Goal: Task Accomplishment & Management: Manage account settings

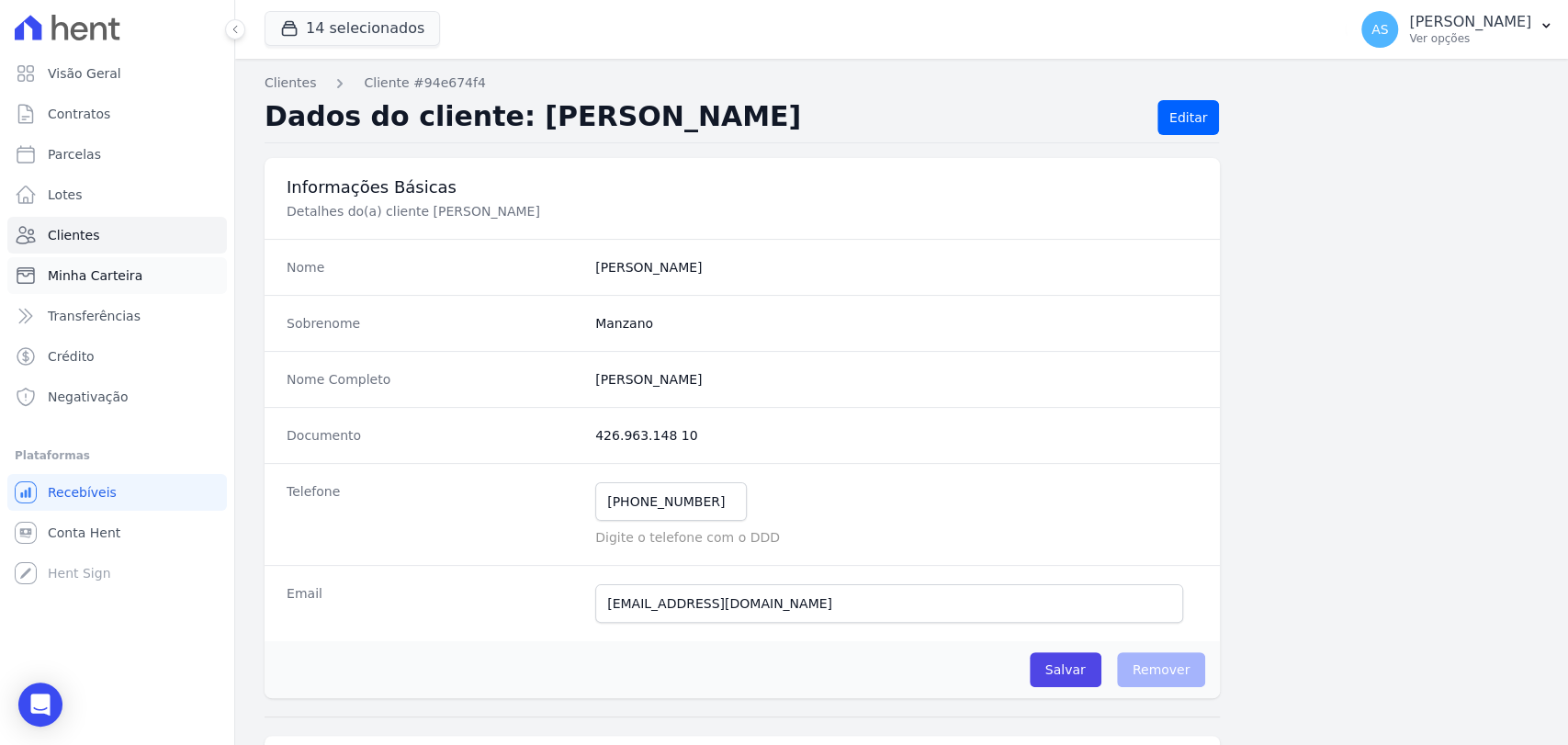
click at [77, 276] on span "Minha Carteira" at bounding box center [94, 275] width 94 height 18
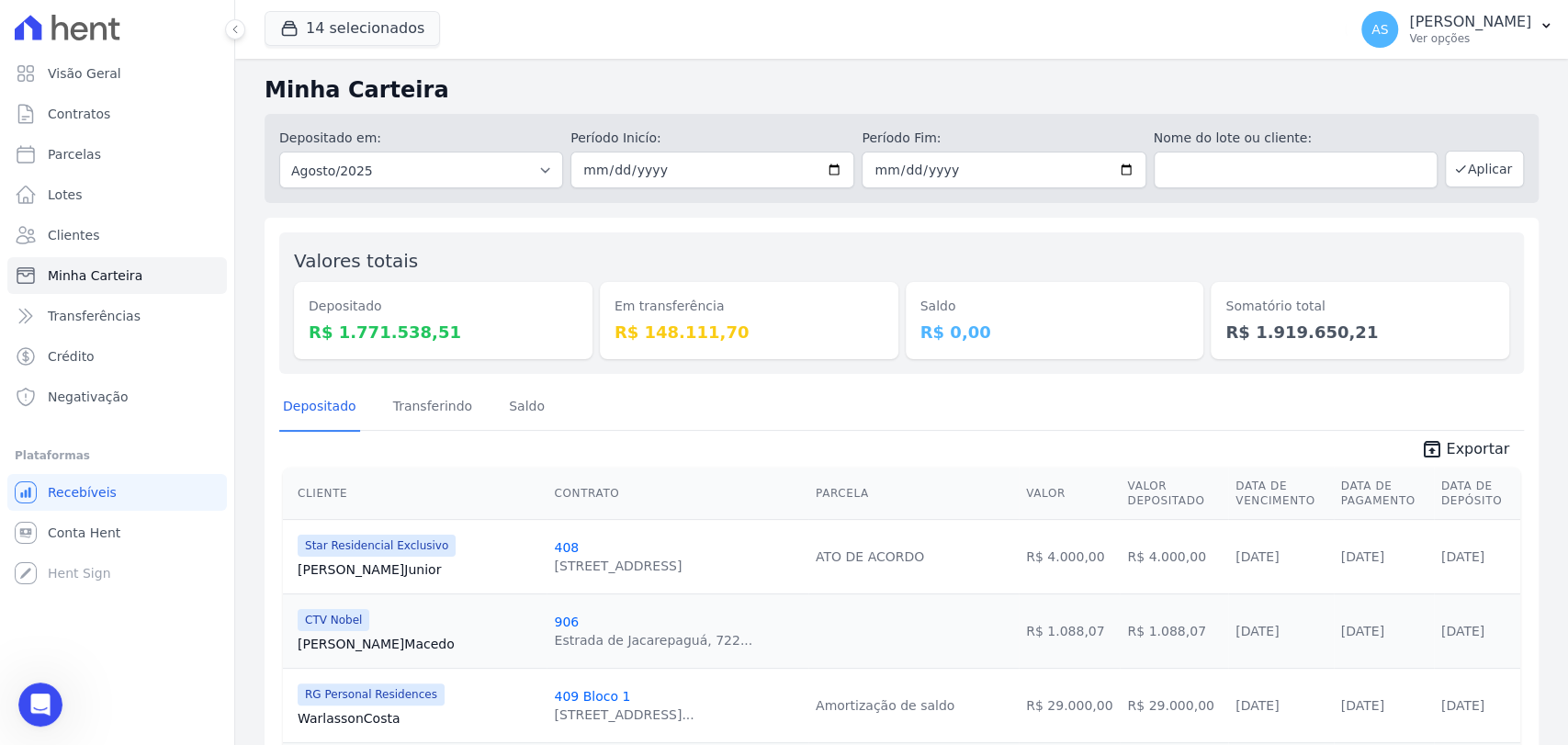
click at [819, 167] on input "2025-08-01" at bounding box center [713, 170] width 284 height 37
click at [829, 171] on input "[DATE]" at bounding box center [713, 170] width 284 height 37
type input "2025-08-12"
click at [1113, 168] on input "[DATE]" at bounding box center [1004, 170] width 284 height 37
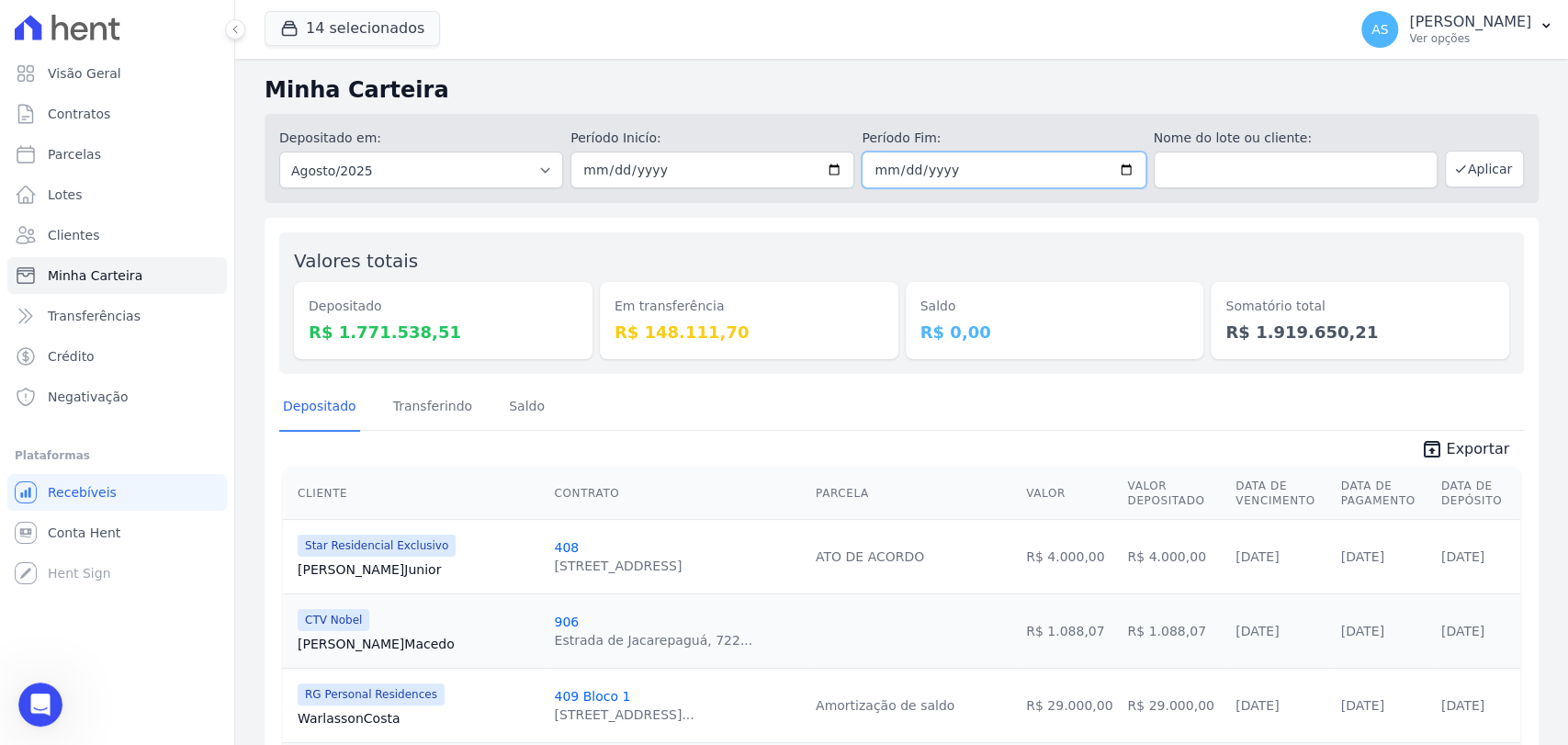
type input "2025-08-12"
click at [1494, 165] on button "Aplicar" at bounding box center [1484, 169] width 79 height 37
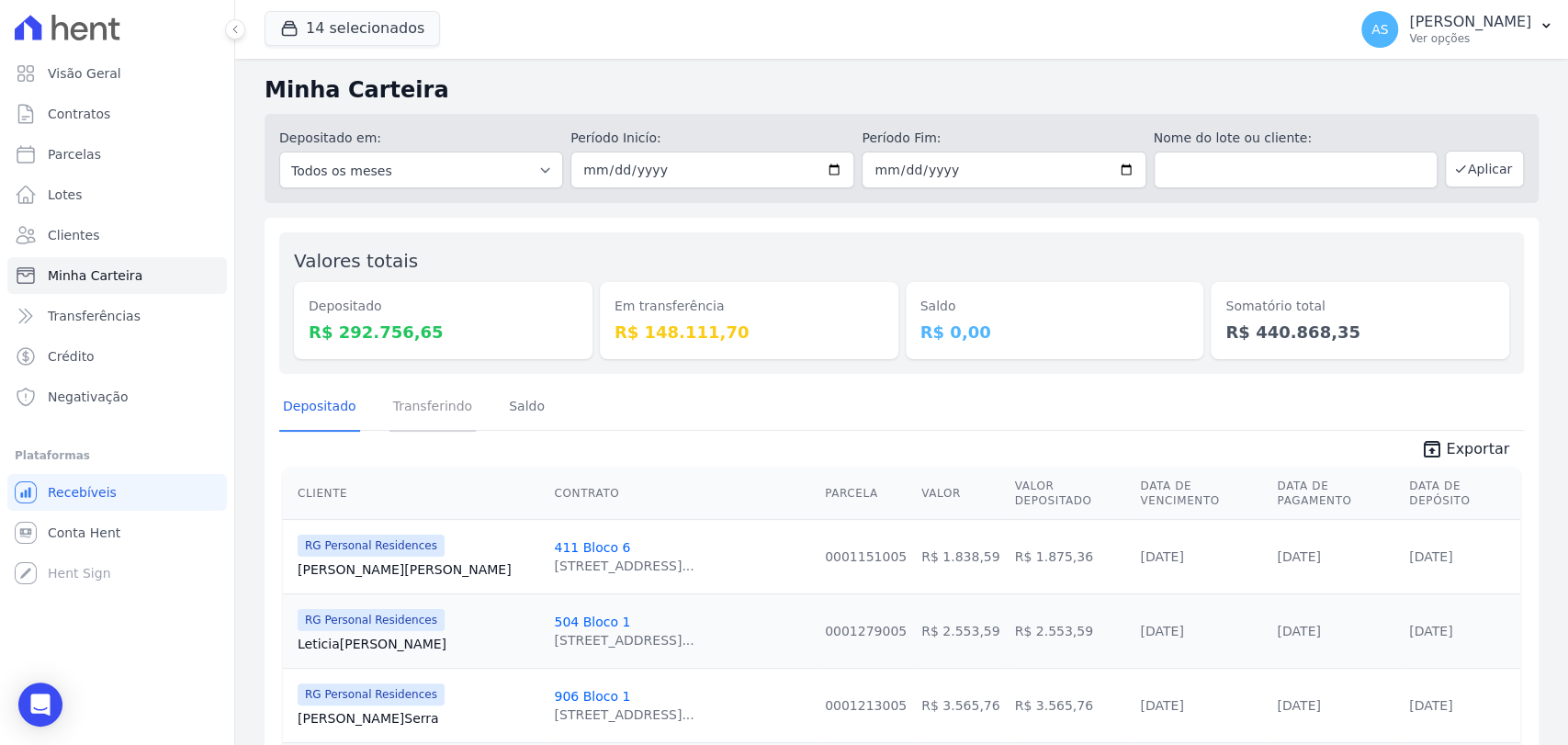
click at [417, 406] on link "Transferindo" at bounding box center [434, 408] width 88 height 48
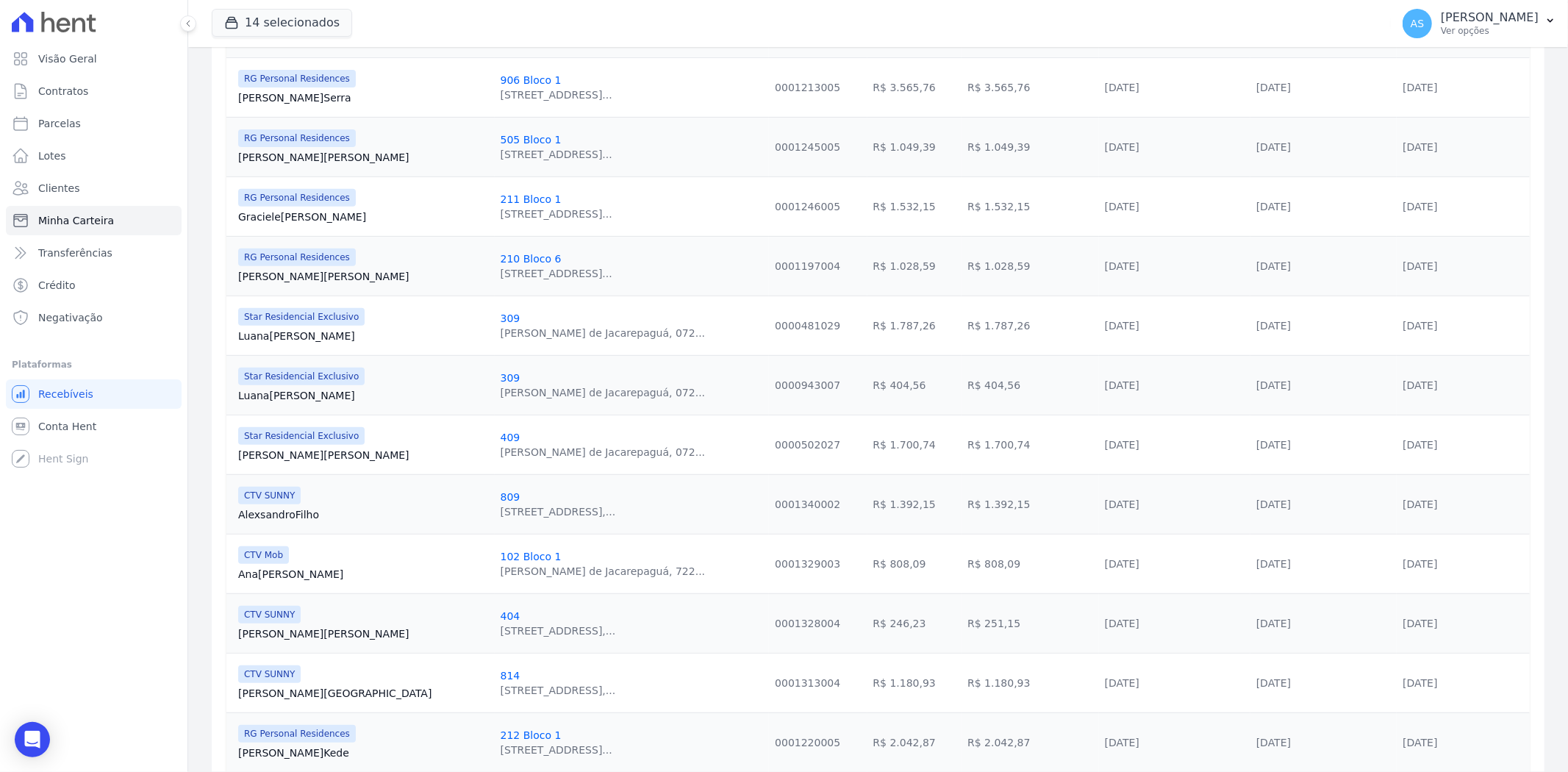
scroll to position [56, 0]
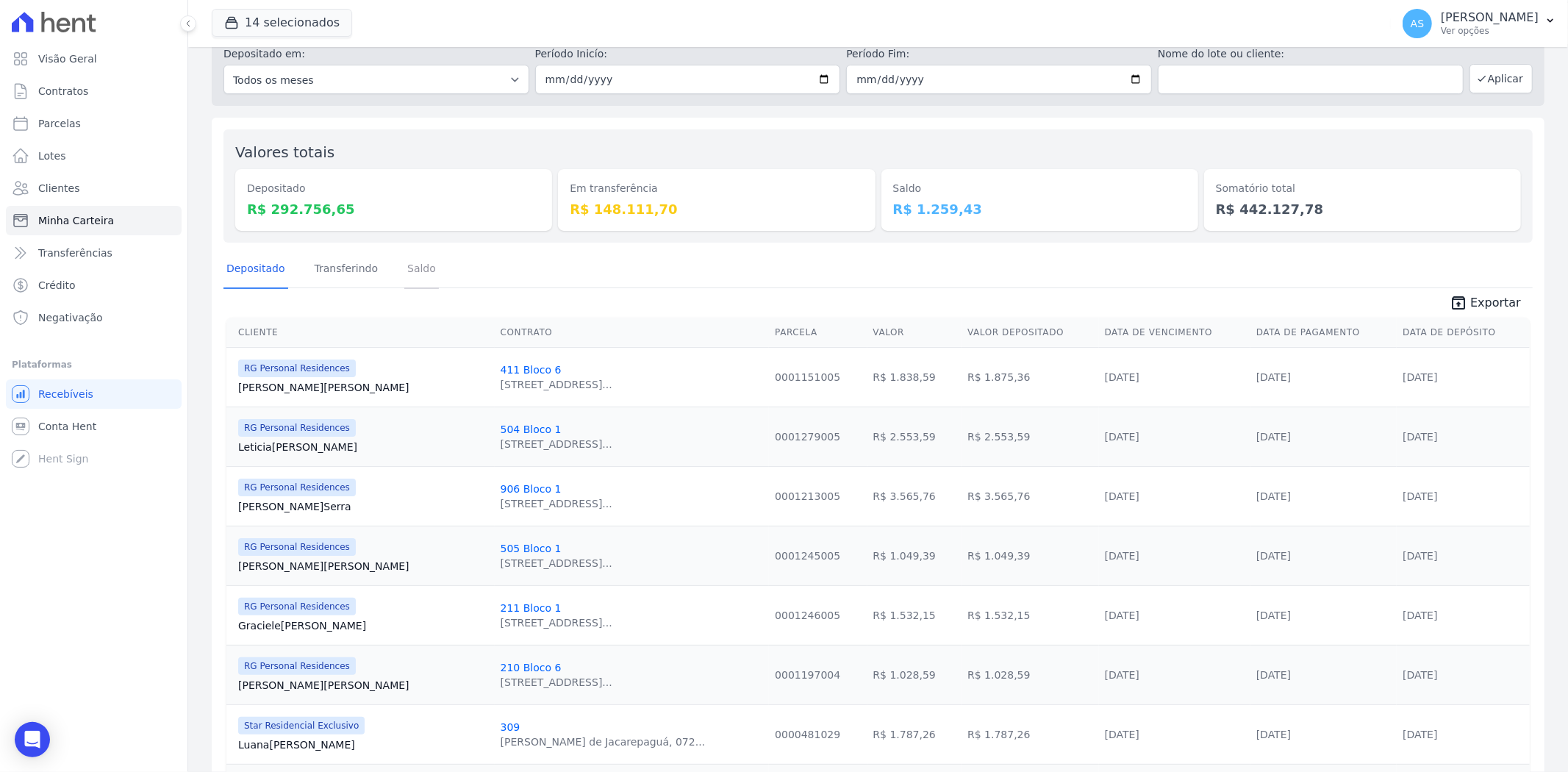
click at [406, 268] on link "Saldo" at bounding box center [421, 270] width 34 height 38
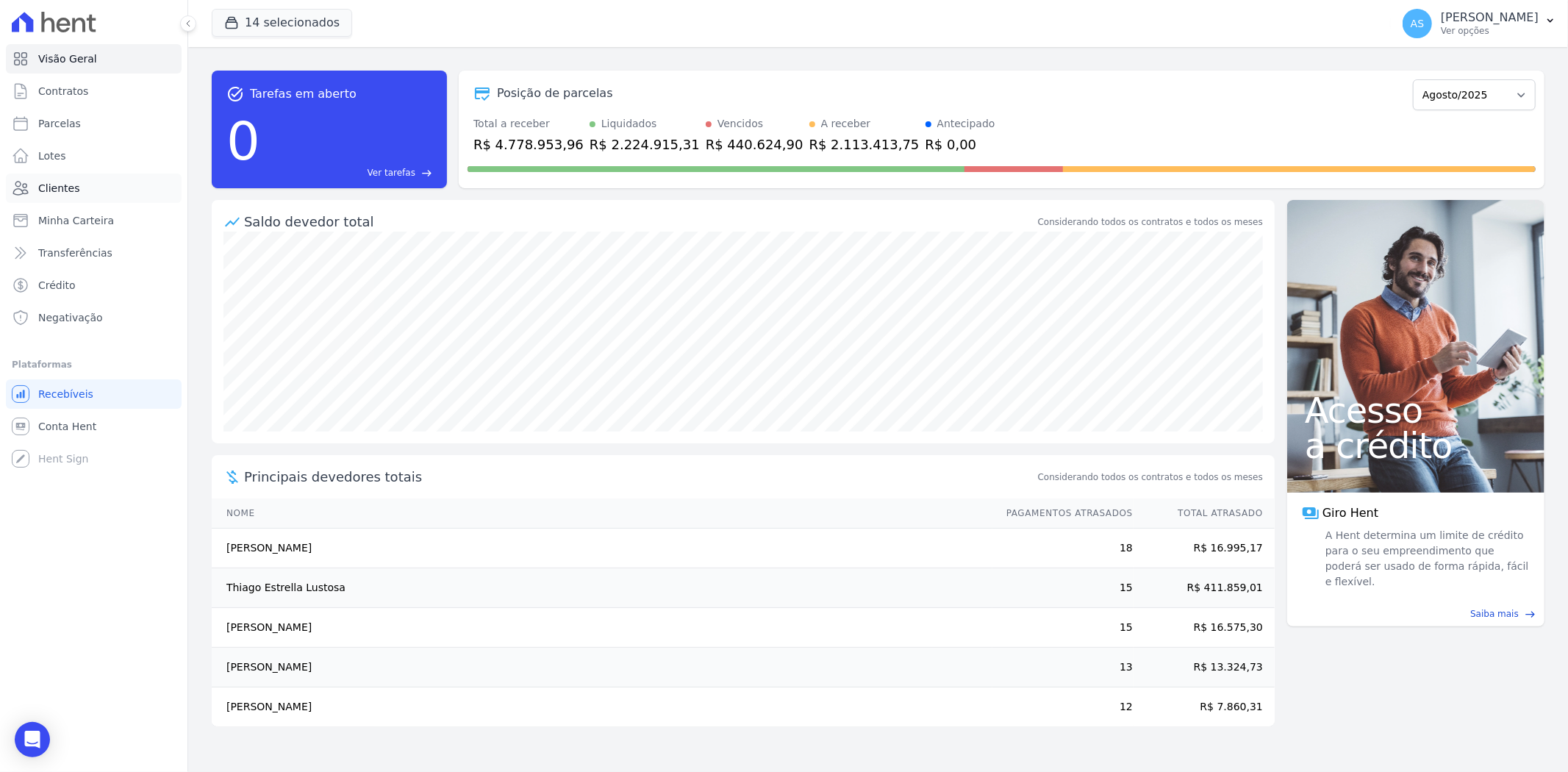
click at [63, 187] on span "Clientes" at bounding box center [59, 188] width 41 height 14
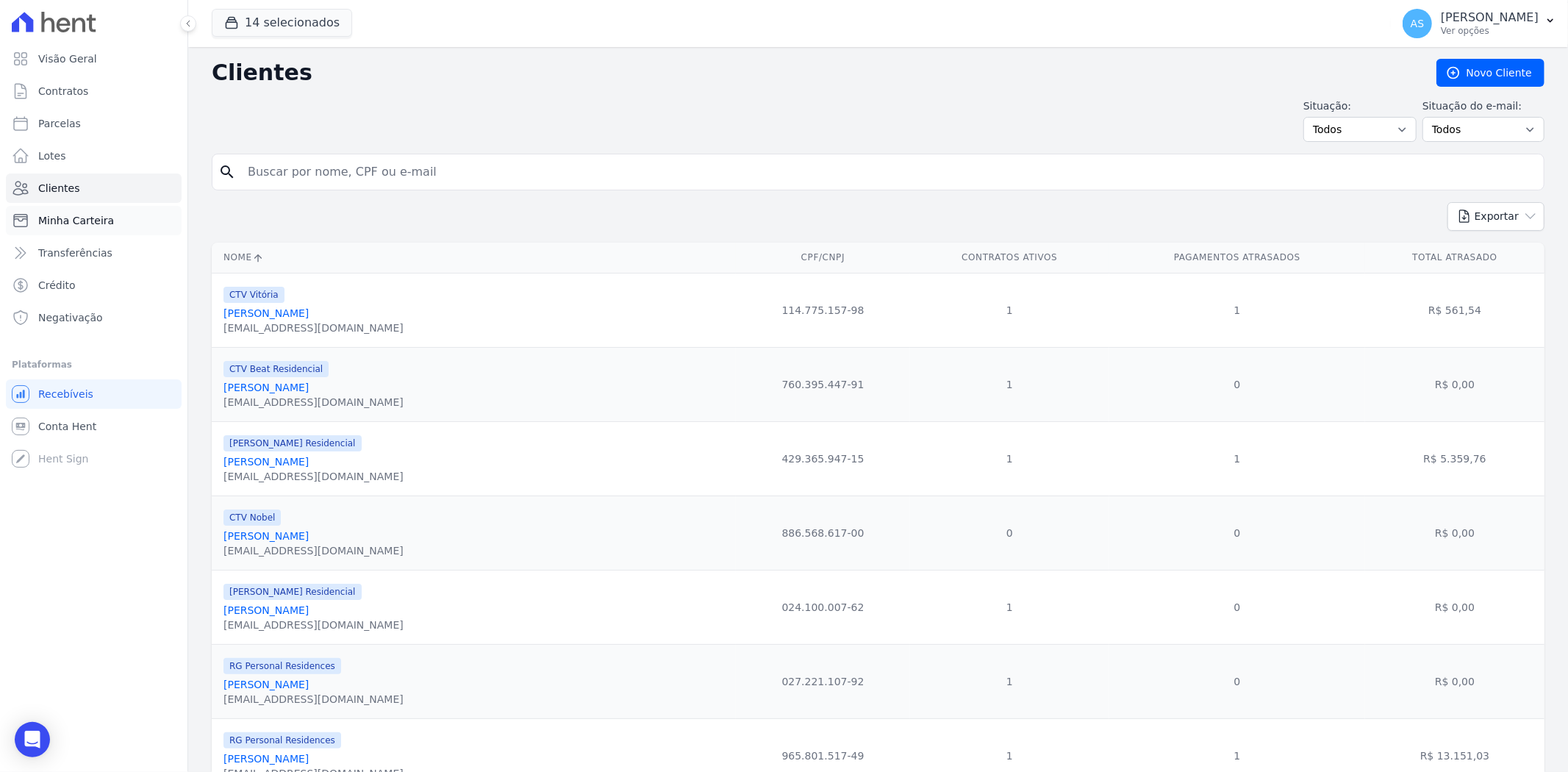
click at [59, 214] on span "Minha Carteira" at bounding box center [76, 220] width 76 height 14
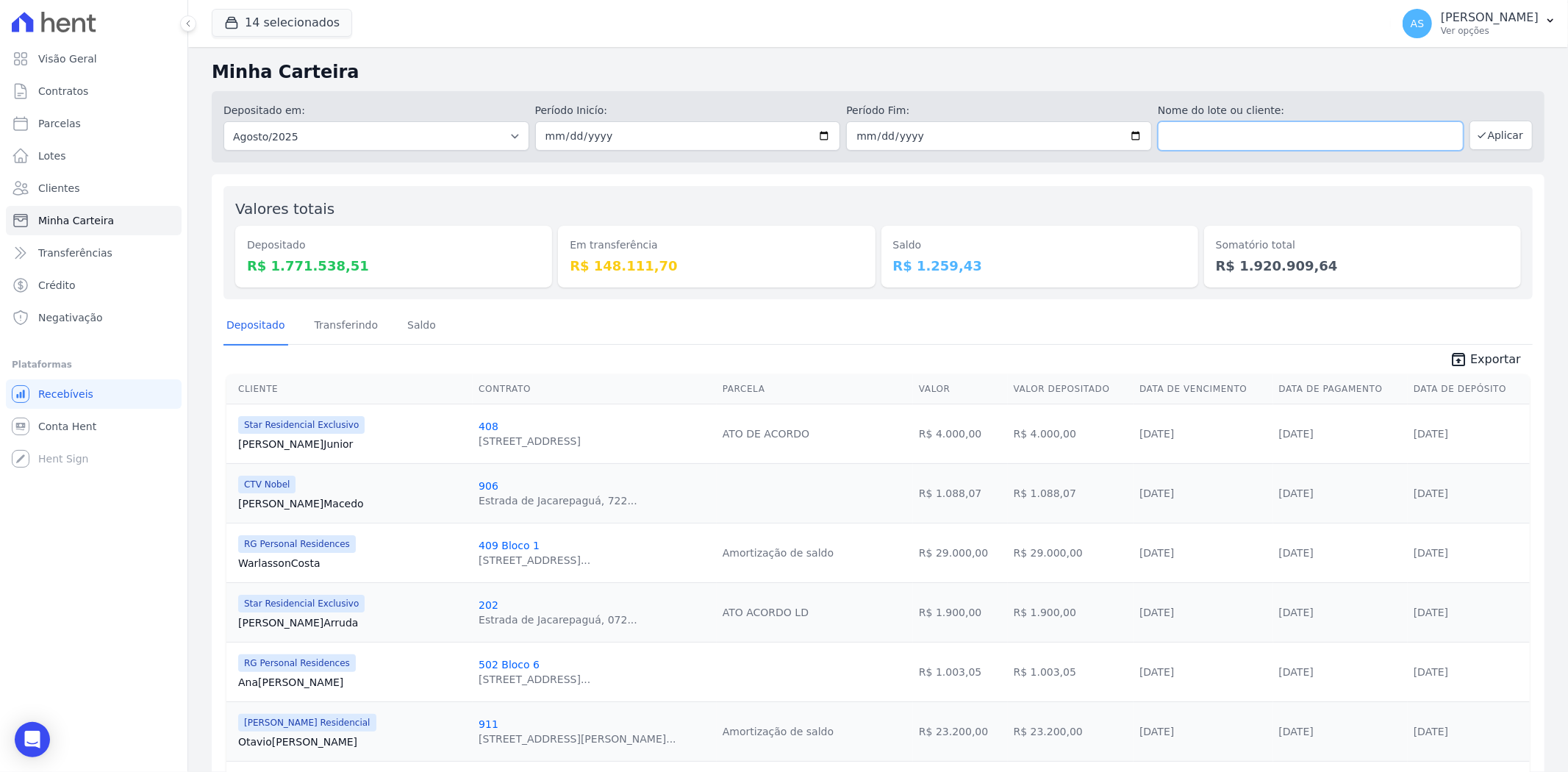
click at [1211, 137] on input "text" at bounding box center [1310, 136] width 306 height 30
type input "Jeferson Julio Narcizo Costa"
click at [508, 134] on select "Todos os meses Fevereiro/2022 Março/2022 Abril/2022 Maio/2022 Junho/2022 Julho/…" at bounding box center [376, 136] width 306 height 30
click at [591, 153] on div "Depositado em: Todos os meses Fevereiro/2022 Março/2022 Abril/2022 Maio/2022 Ju…" at bounding box center [878, 127] width 1332 height 71
click at [540, 129] on input "2025-08-01" at bounding box center [688, 136] width 306 height 30
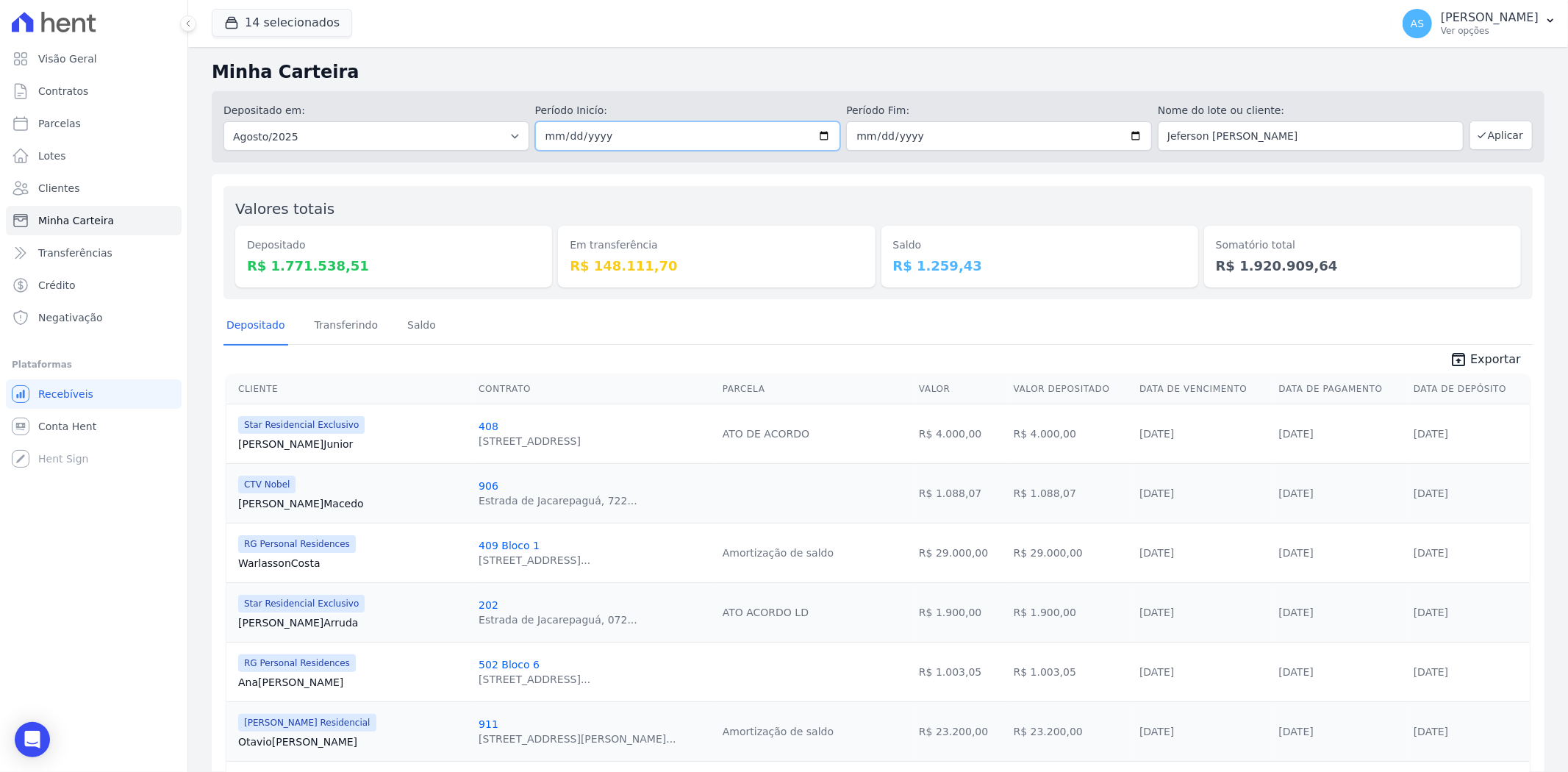
type input "2025-08-01"
type input "2025-07-01"
click at [1494, 126] on button "Aplicar" at bounding box center [1501, 135] width 63 height 30
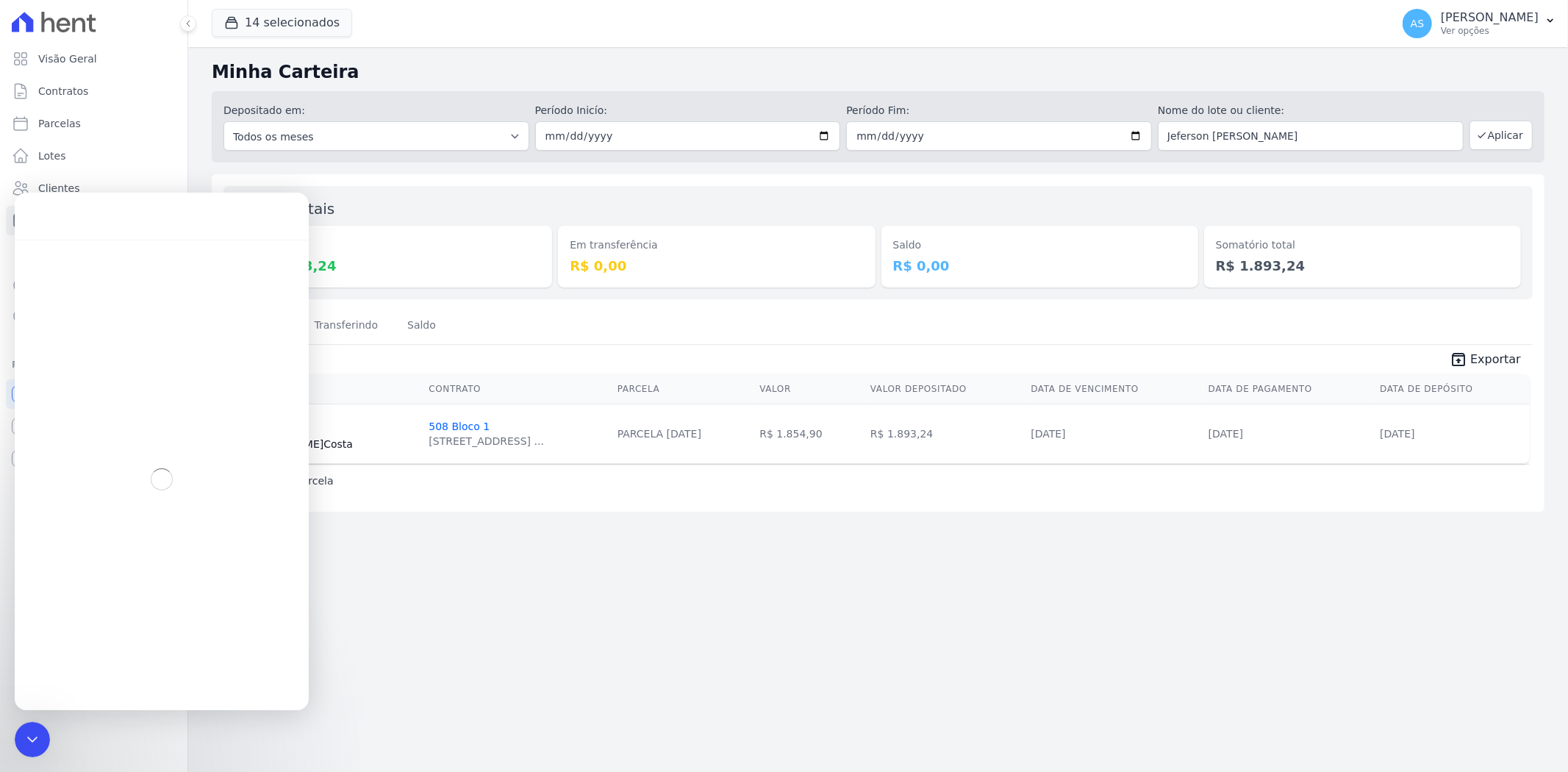
click at [26, 741] on icon "Fechar mensagem da Intercom" at bounding box center [32, 738] width 18 height 18
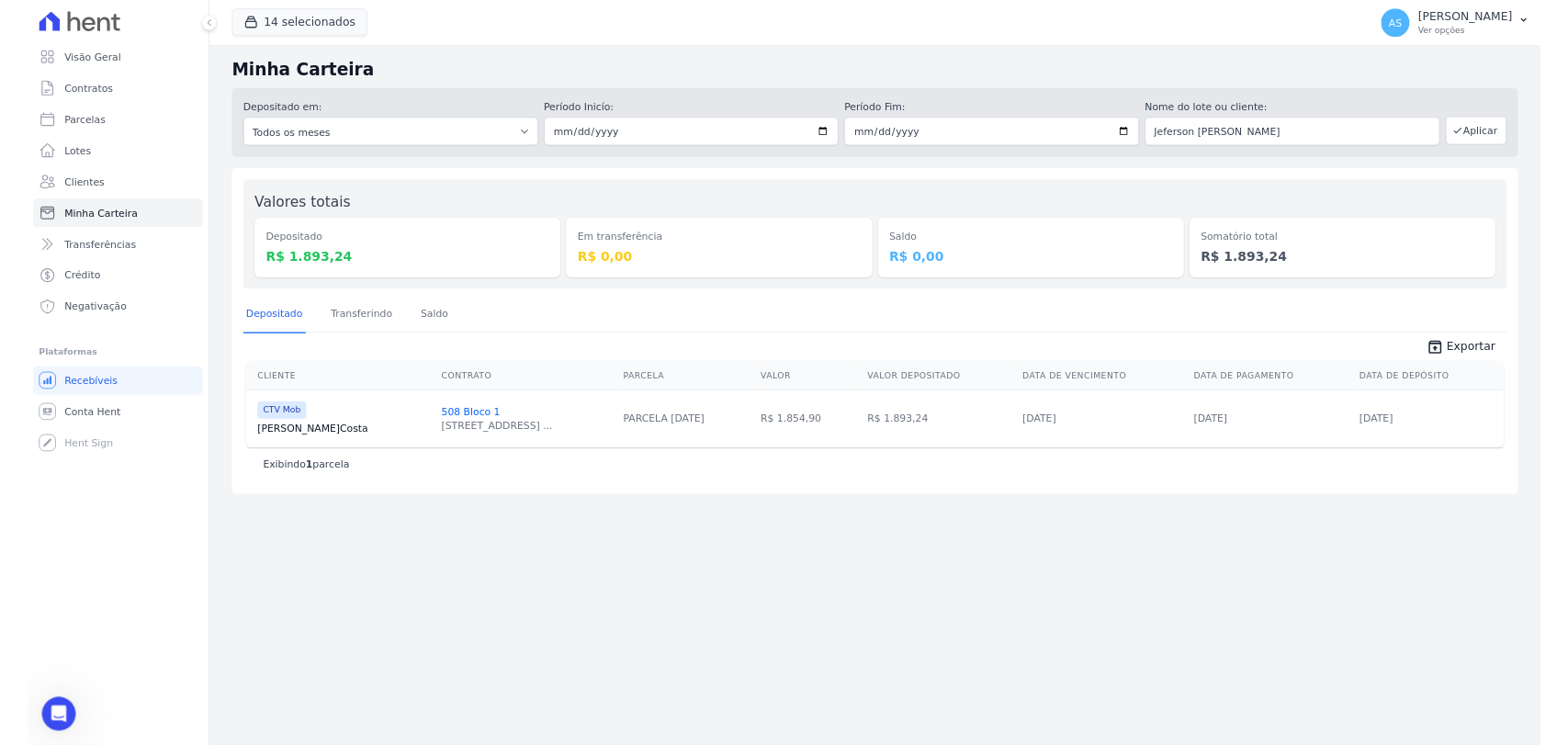
scroll to position [16250, 0]
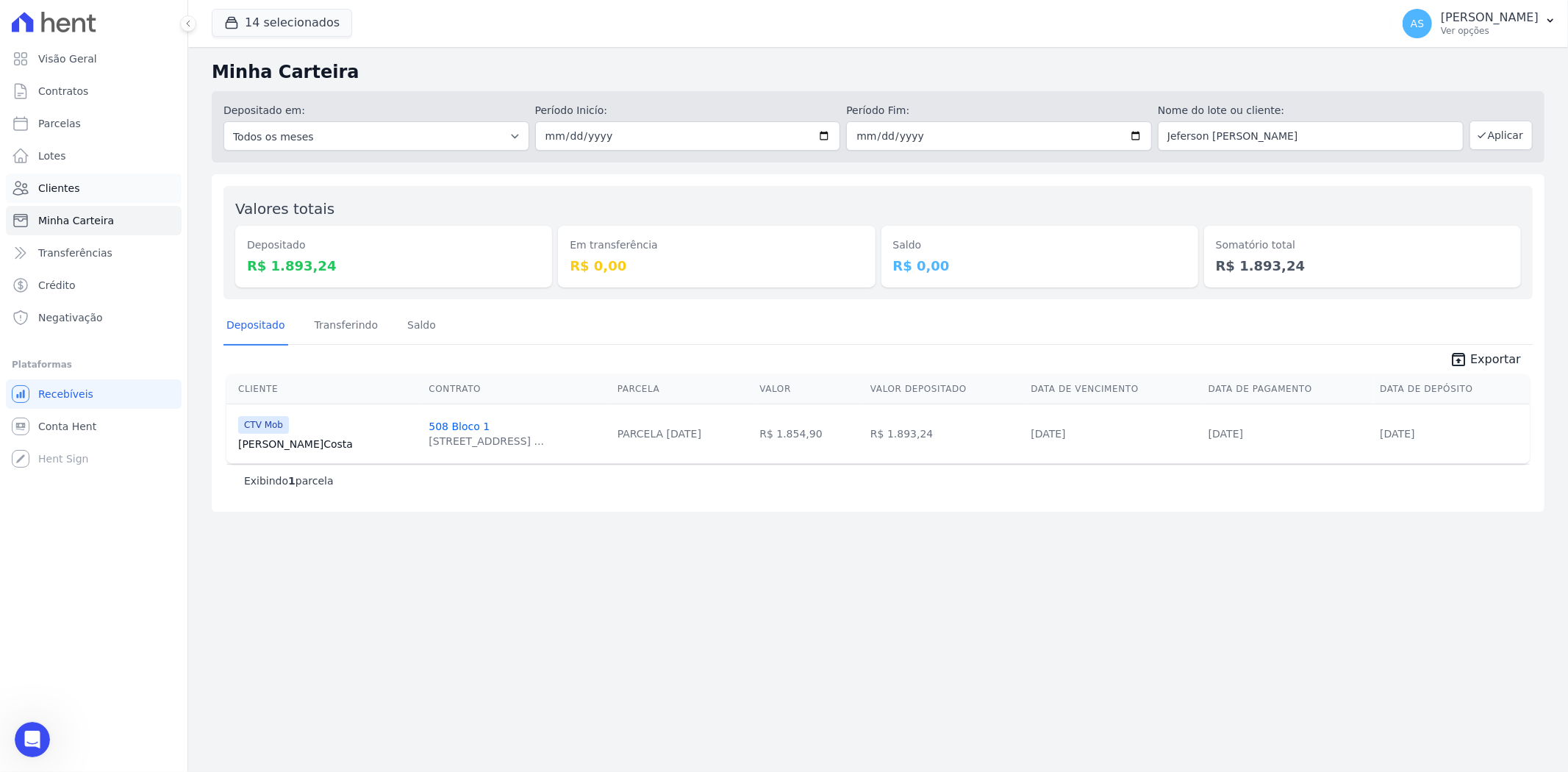
click at [56, 185] on span "Clientes" at bounding box center [59, 188] width 41 height 14
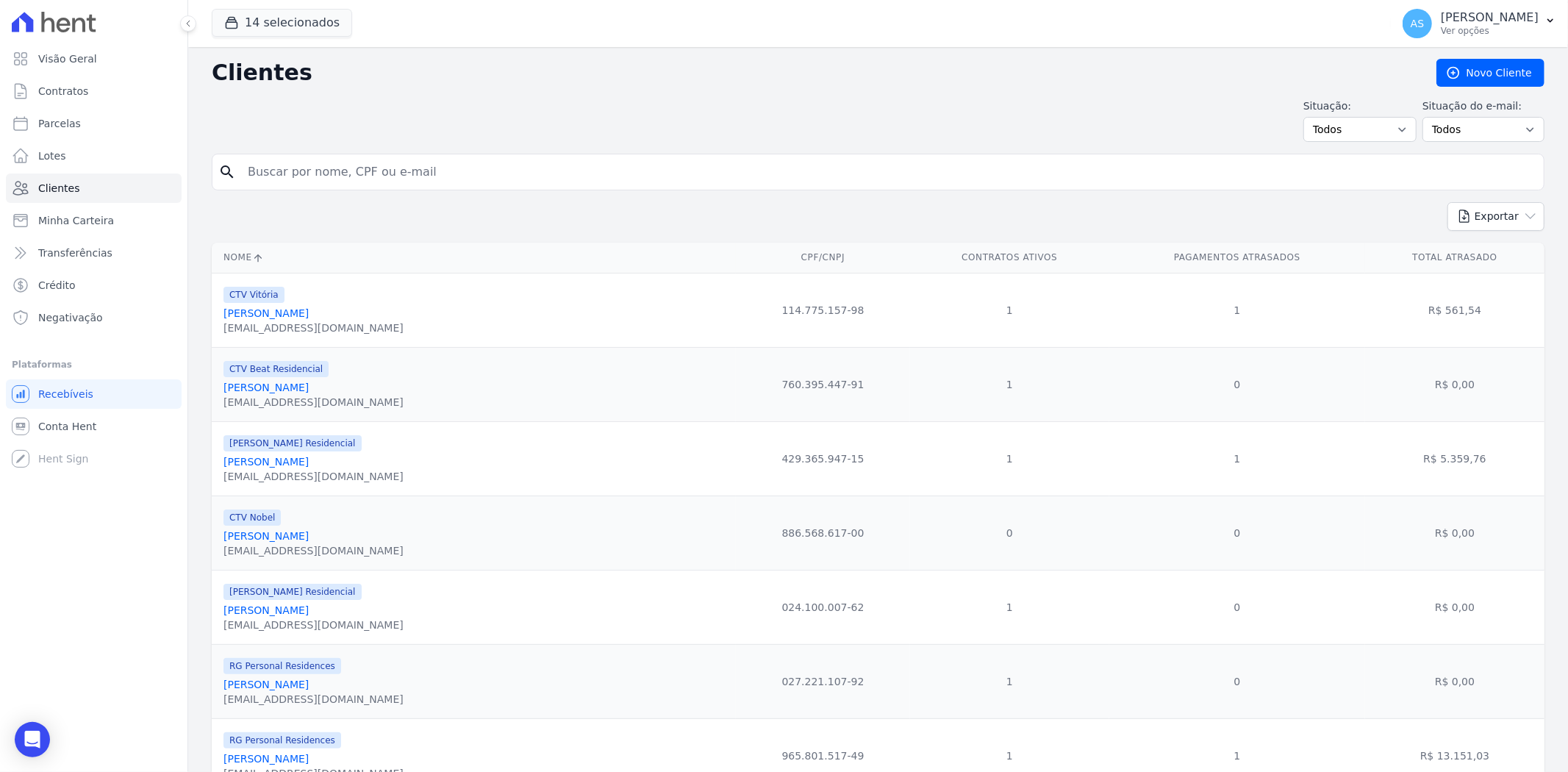
click at [274, 172] on input "search" at bounding box center [888, 172] width 1299 height 30
type input "Jeferson [PERSON_NAME]"
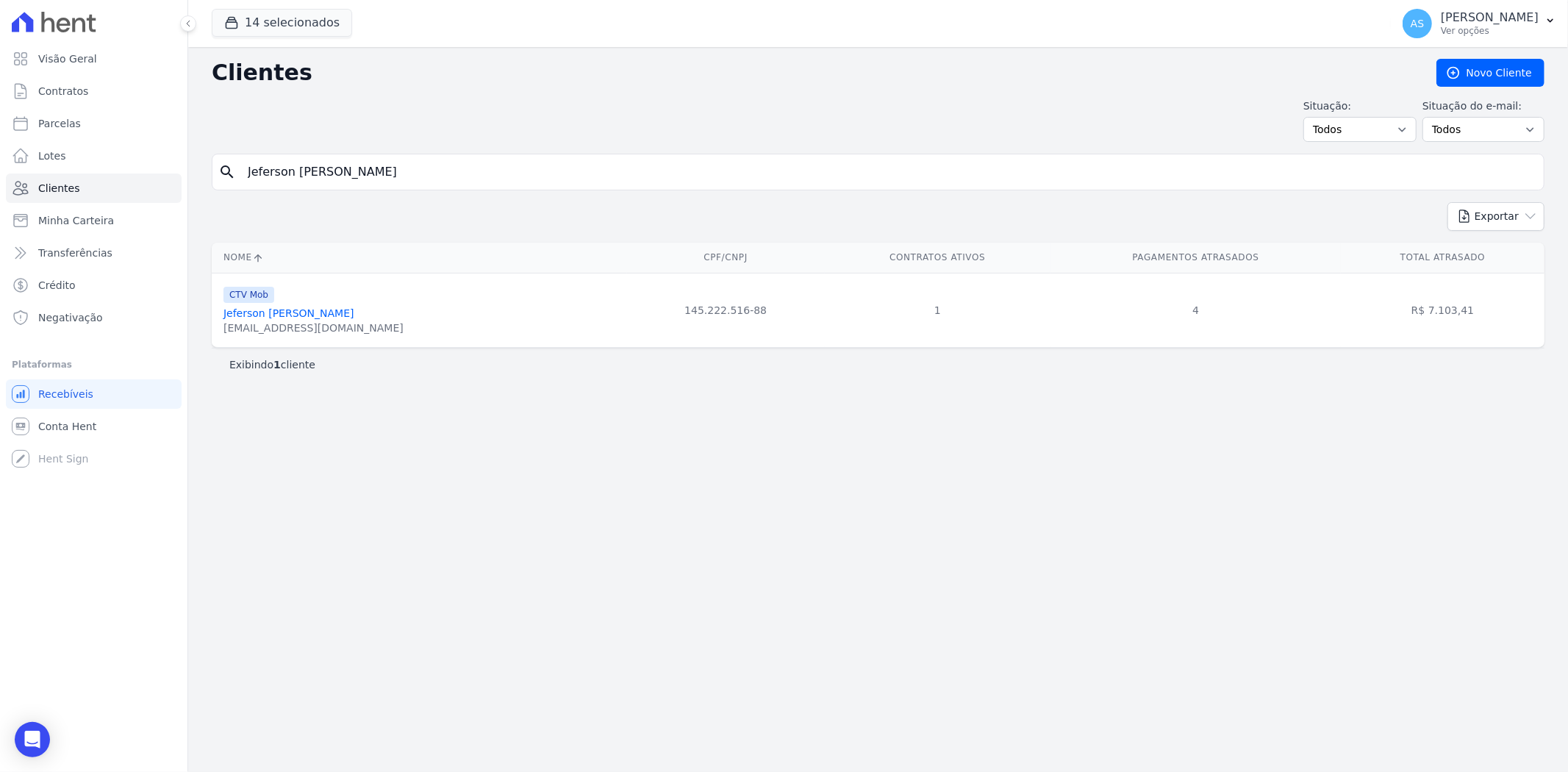
click at [245, 314] on link "Jeferson [PERSON_NAME]" at bounding box center [289, 313] width 131 height 11
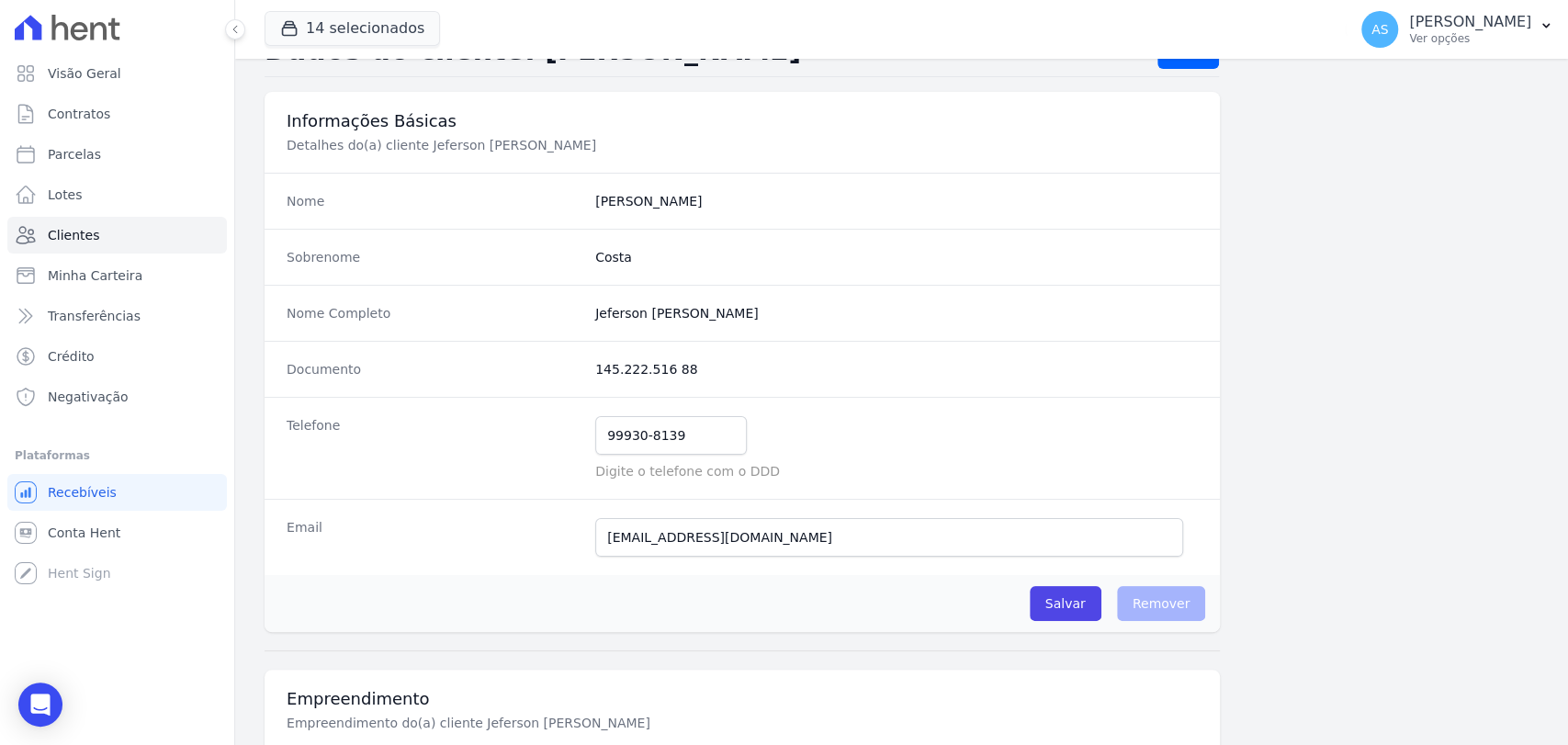
scroll to position [102, 0]
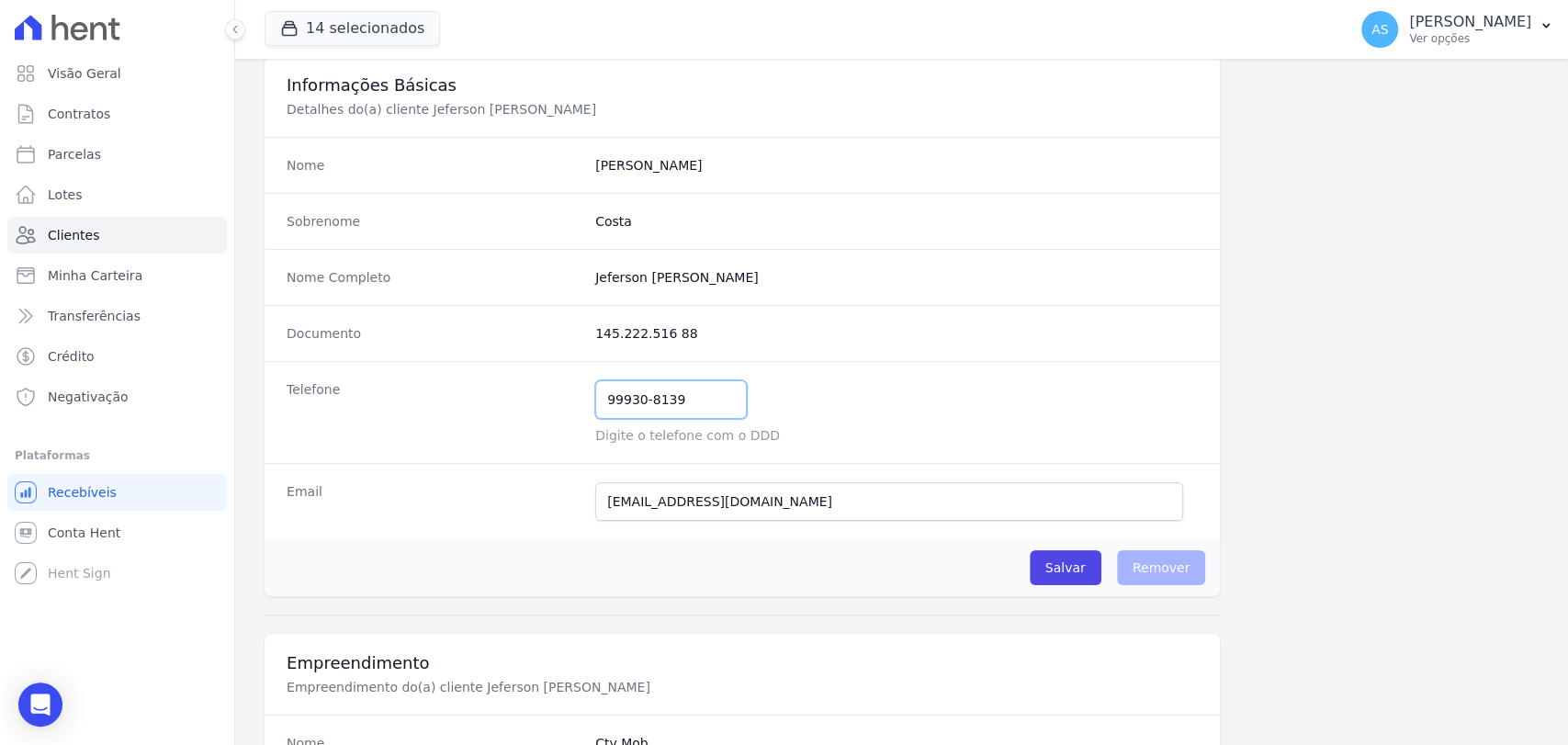
drag, startPoint x: 696, startPoint y: 398, endPoint x: 518, endPoint y: 408, distance: 178.3
click at [518, 408] on div "Telefone 99930-8139 Mensagem de SMS ainda não enviada.. Mensagem de Whatsapp ai…" at bounding box center [743, 412] width 955 height 102
click at [657, 412] on input "99930-8139" at bounding box center [671, 399] width 152 height 38
drag, startPoint x: 681, startPoint y: 403, endPoint x: 463, endPoint y: 413, distance: 218.2
click at [463, 413] on div "Telefone 99930-8139 Mensagem de SMS ainda não enviada.. Mensagem de Whatsapp ai…" at bounding box center [743, 412] width 955 height 102
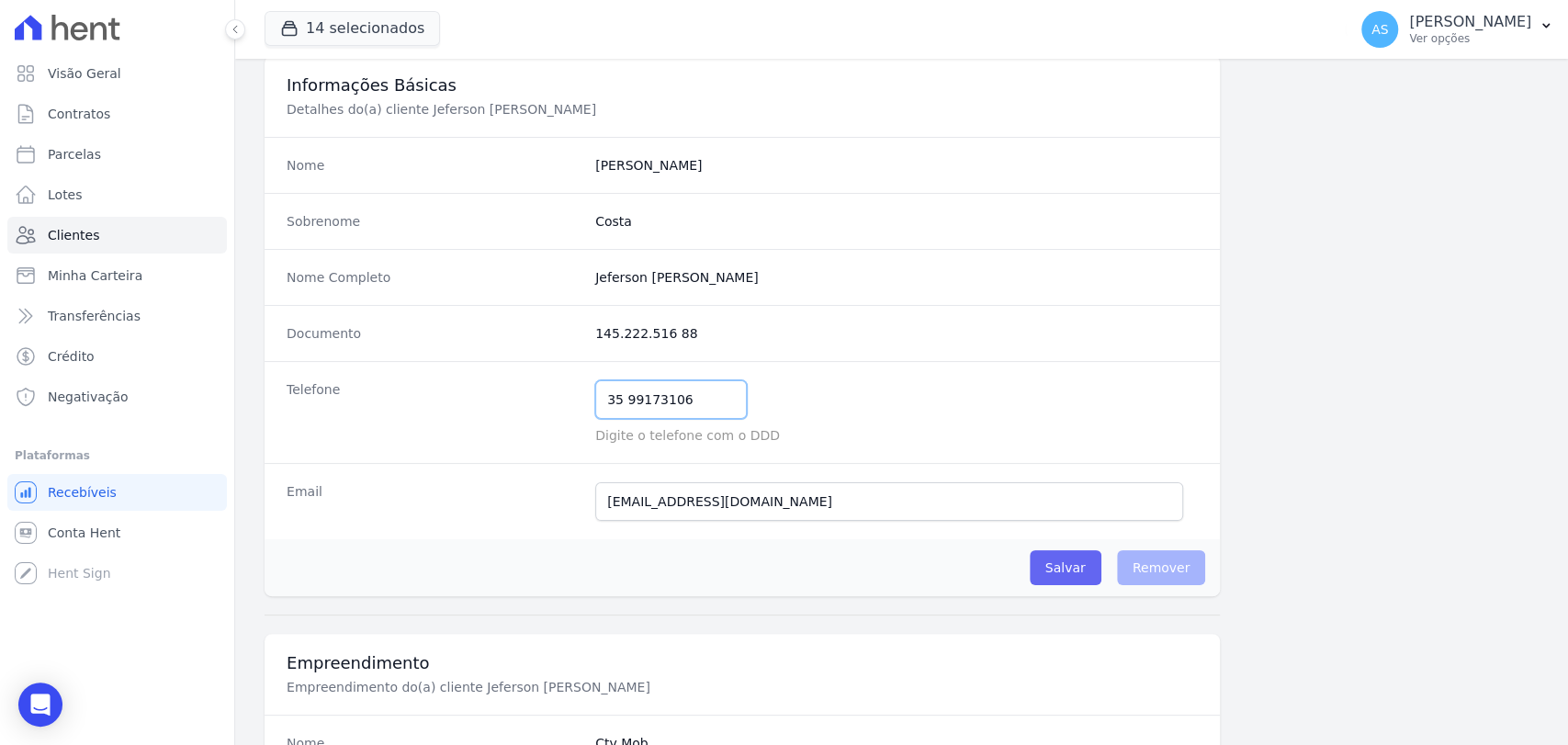
type input "35 99173106"
click at [1061, 563] on input "Salvar" at bounding box center [1065, 567] width 71 height 35
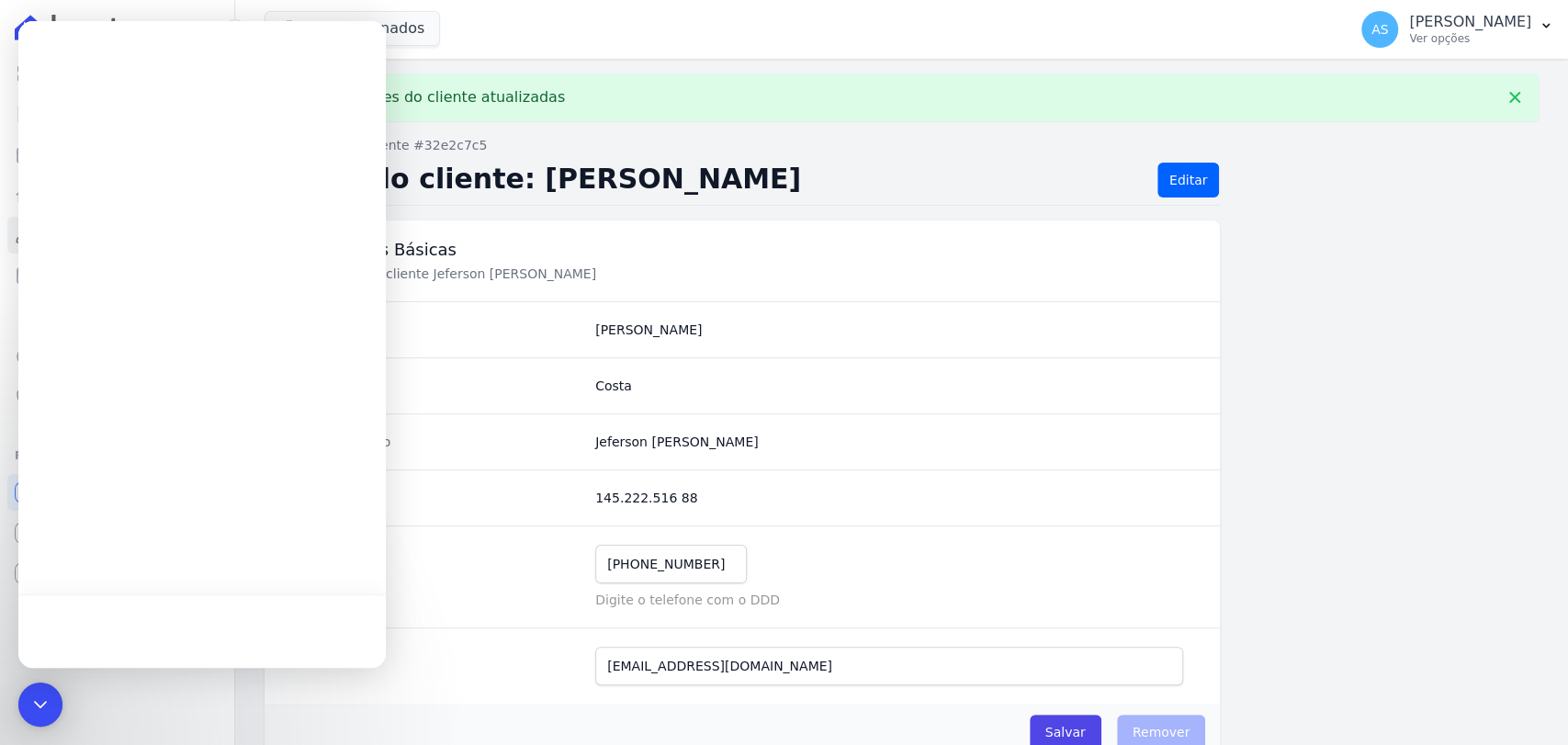
scroll to position [0, 0]
drag, startPoint x: 77, startPoint y: 1368, endPoint x: 103, endPoint y: 1375, distance: 26.9
click at [46, 692] on div "Fechar mensagem da Intercom" at bounding box center [40, 704] width 44 height 44
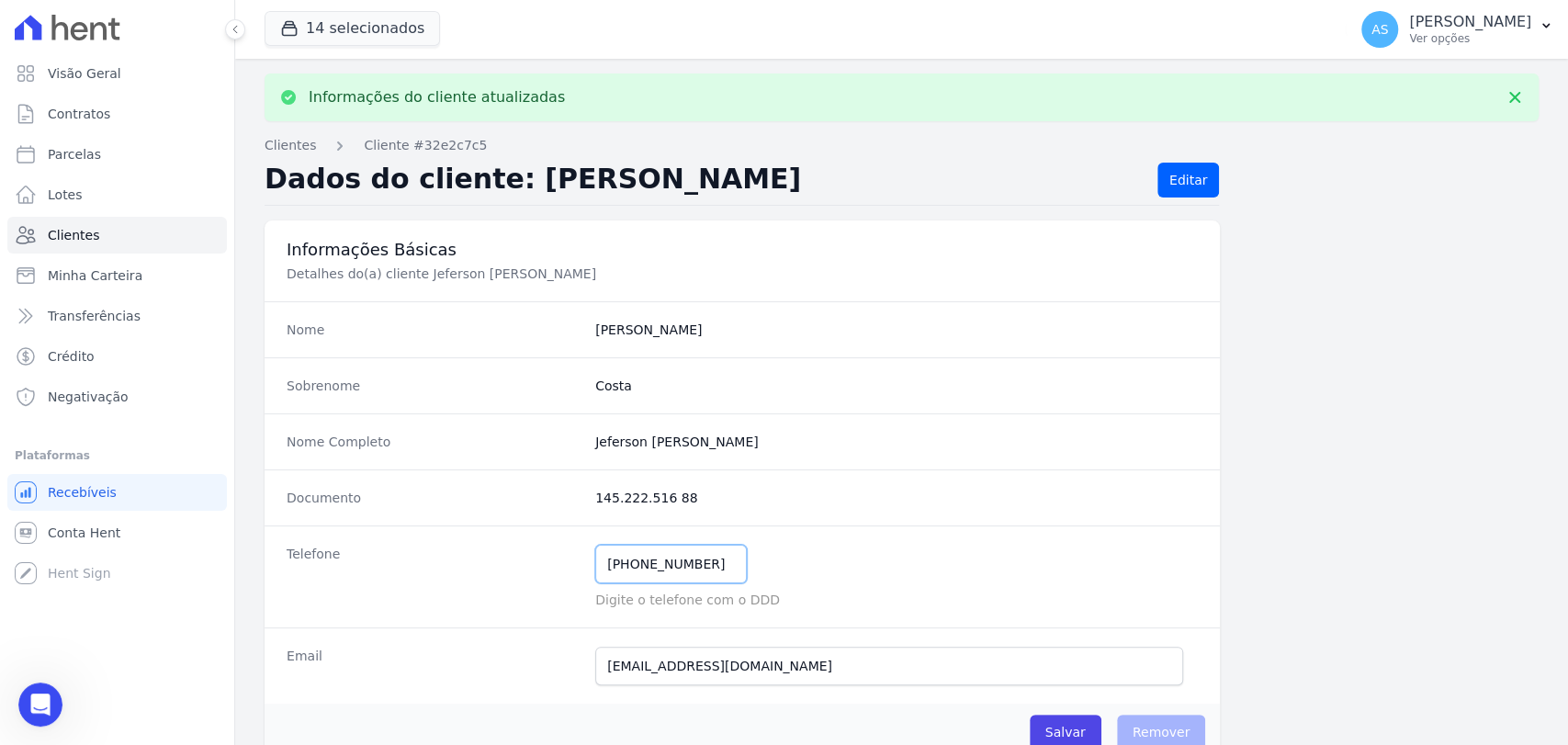
drag, startPoint x: 705, startPoint y: 565, endPoint x: 525, endPoint y: 570, distance: 180.1
click at [525, 570] on div "Telefone (3) 59917-3106 Mensagem de SMS ainda não enviada.. Mensagem de Whatsap…" at bounding box center [743, 575] width 955 height 102
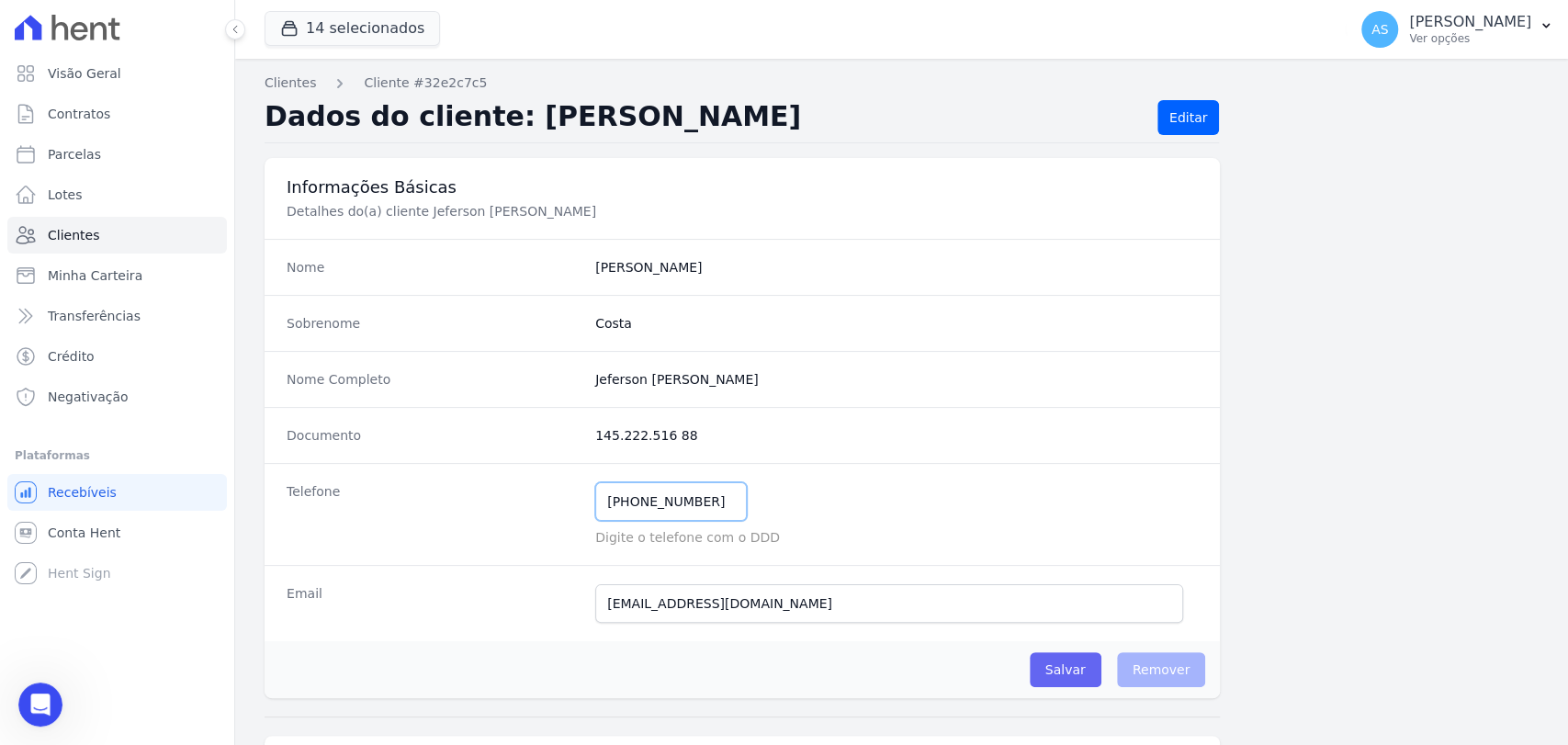
type input "35 9917-3106"
click at [1069, 664] on input "Salvar" at bounding box center [1065, 669] width 71 height 35
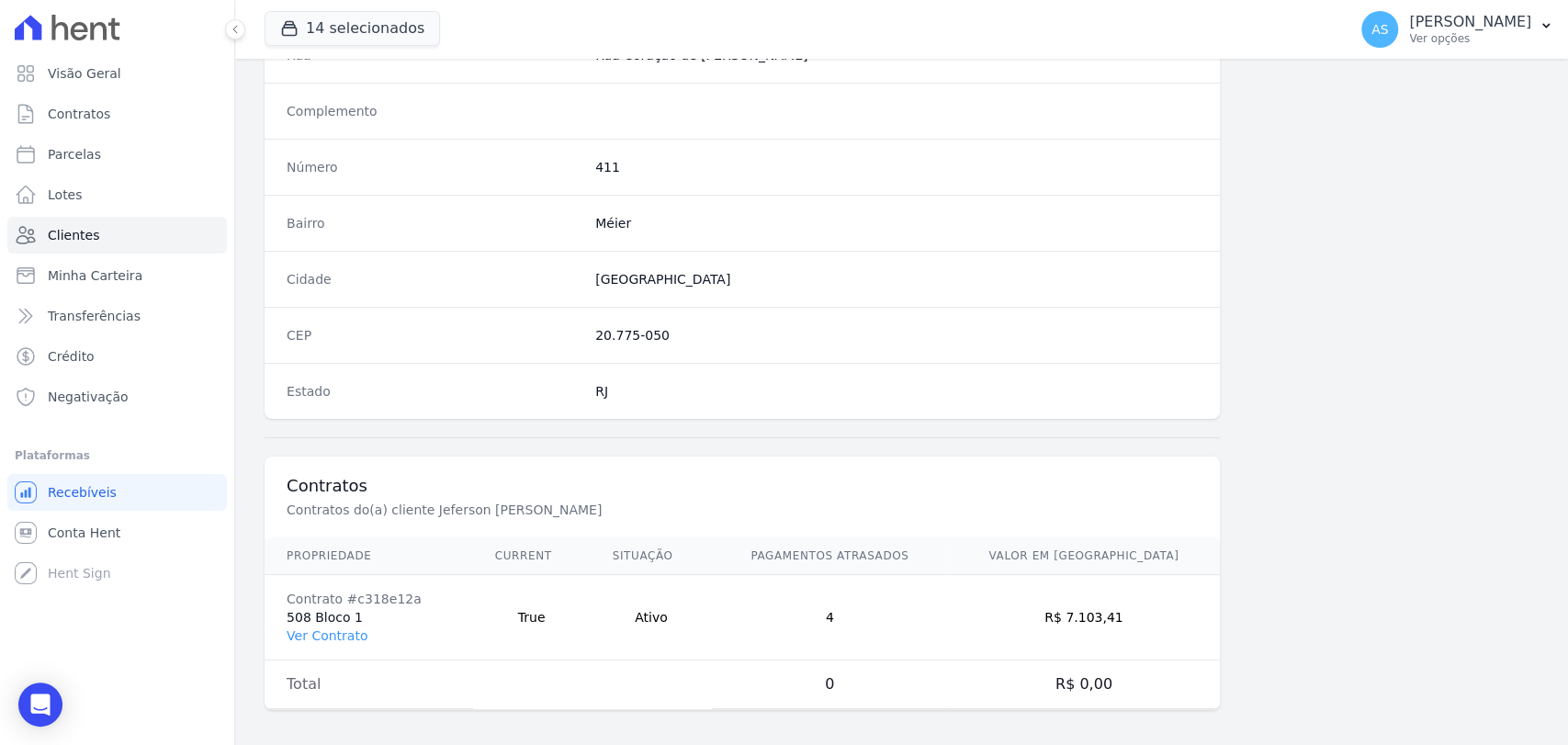
scroll to position [970, 0]
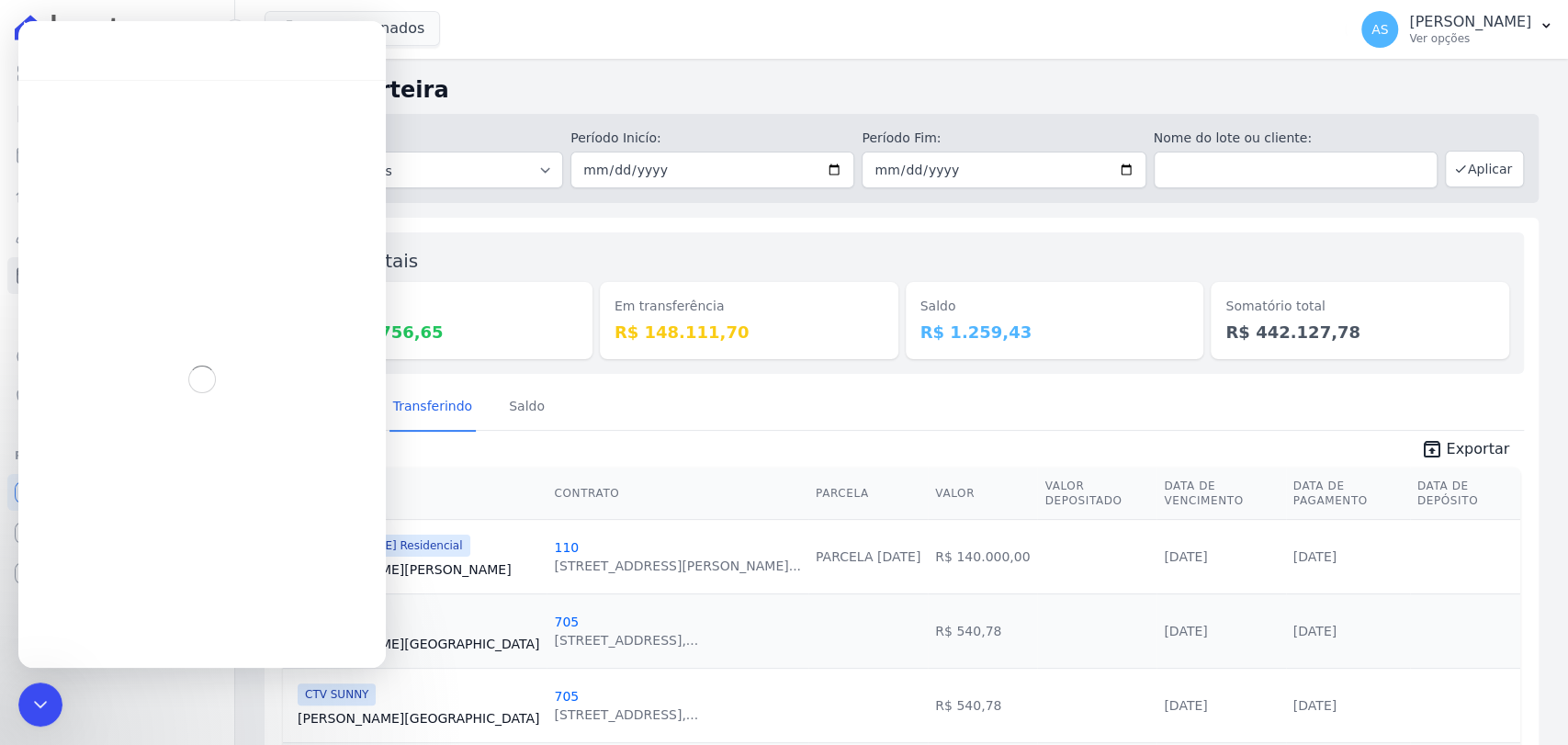
click at [29, 723] on div "Fechar mensagem da Intercom" at bounding box center [40, 704] width 44 height 44
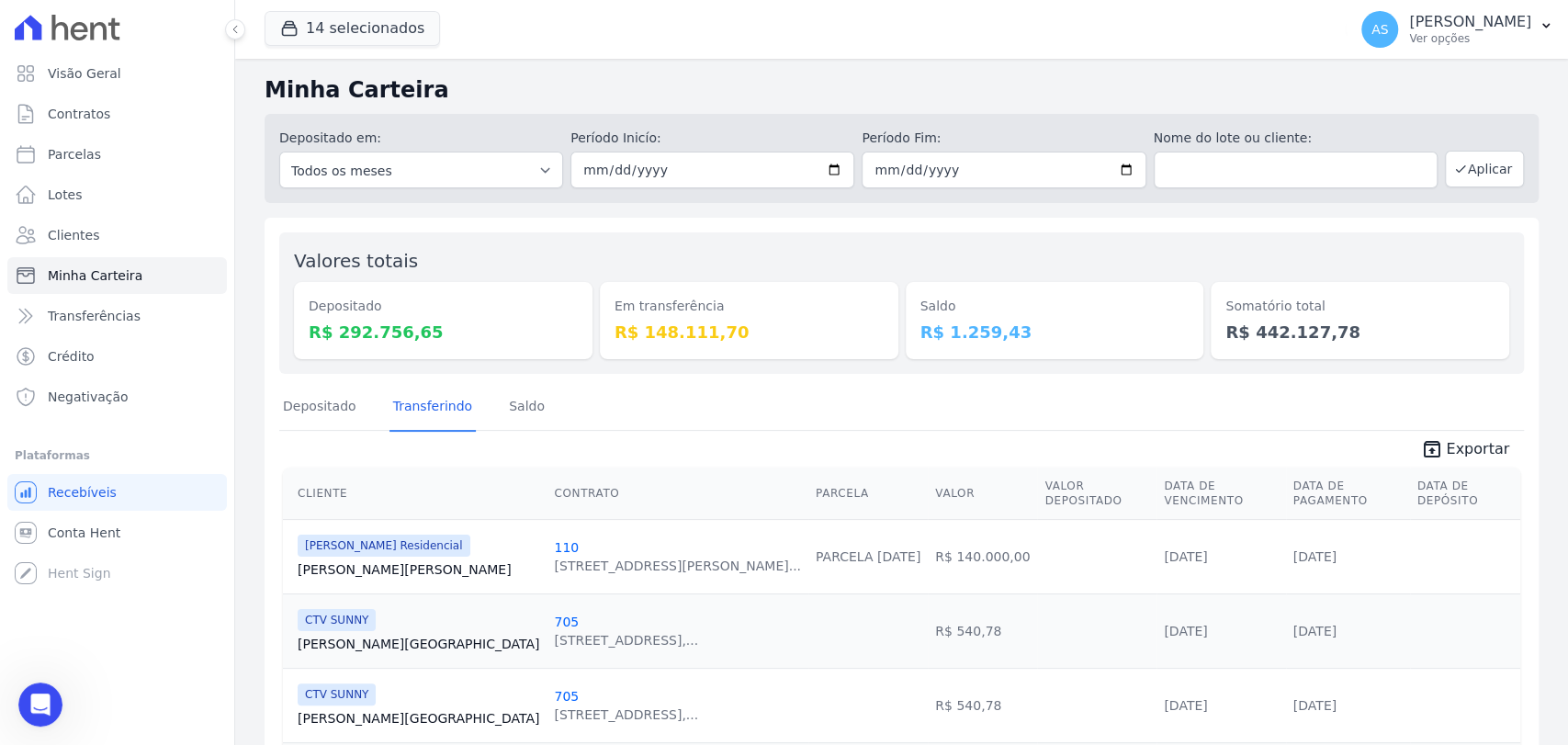
scroll to position [16257, 0]
